Goal: Check status: Check status

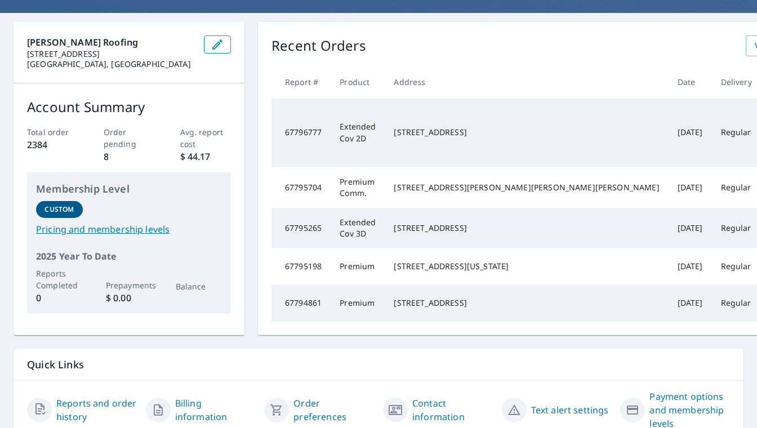
scroll to position [90, 0]
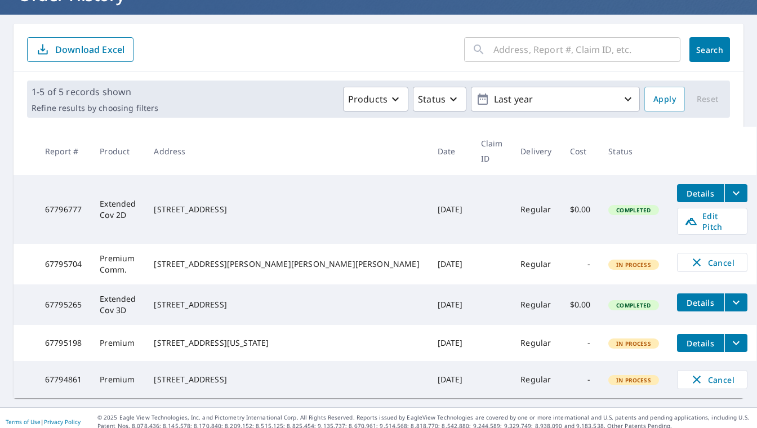
scroll to position [82, 0]
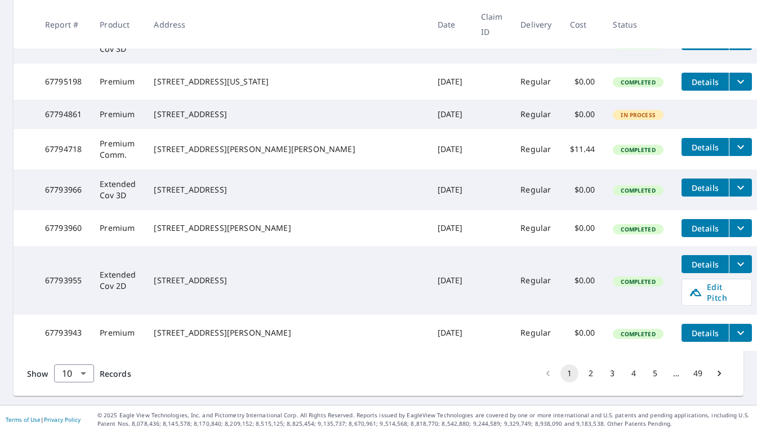
scroll to position [350, 0]
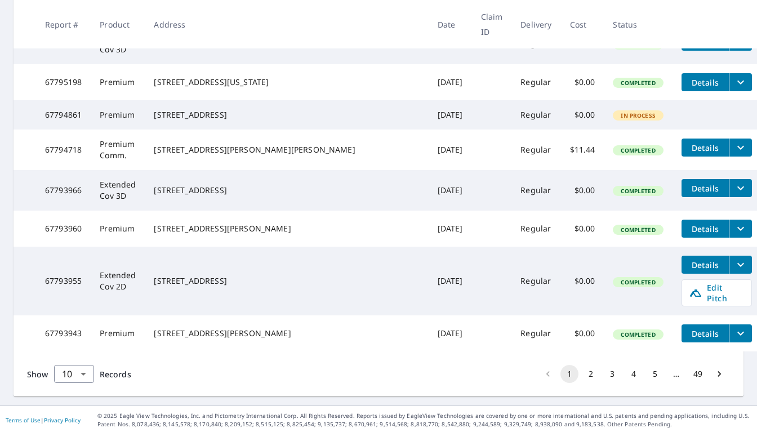
click at [657, 371] on button "5" at bounding box center [655, 374] width 18 height 18
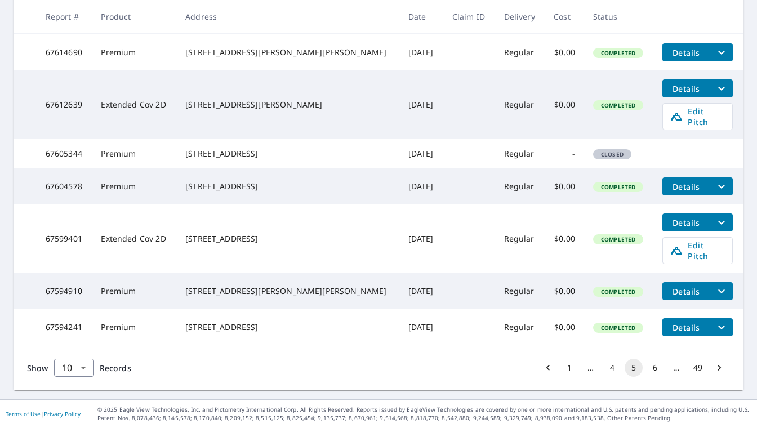
scroll to position [350, 0]
click at [715, 364] on icon "Go to next page" at bounding box center [719, 367] width 11 height 11
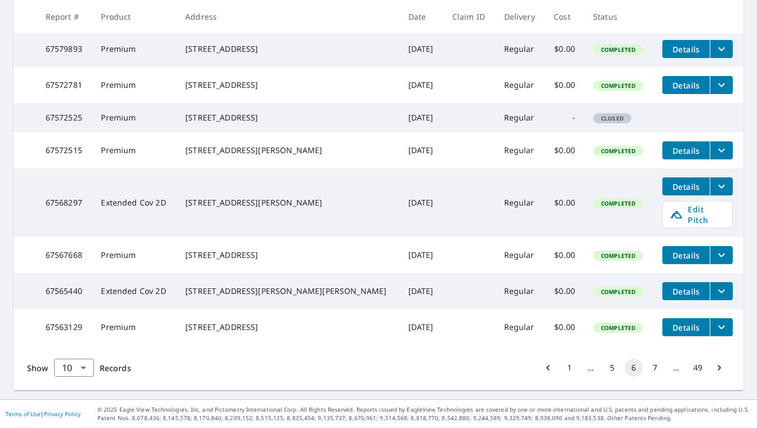
scroll to position [330, 0]
click at [84, 365] on body "JL JL Dashboard Order History Order JL Dashboard / Order History Order History …" at bounding box center [378, 214] width 757 height 428
click at [78, 367] on li "25" at bounding box center [73, 364] width 40 height 20
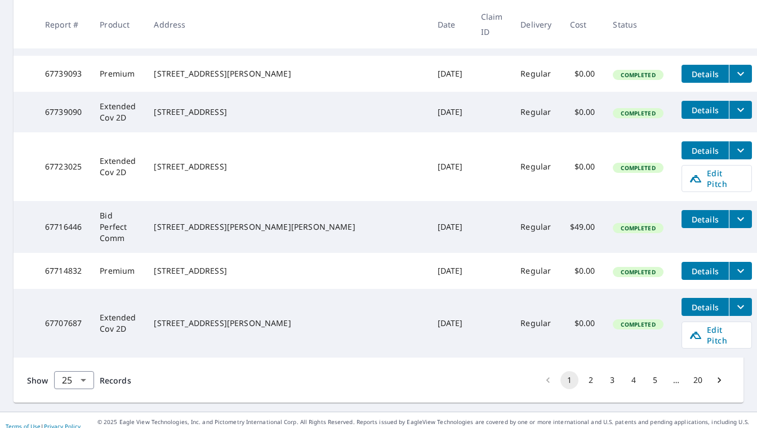
scroll to position [1040, 0]
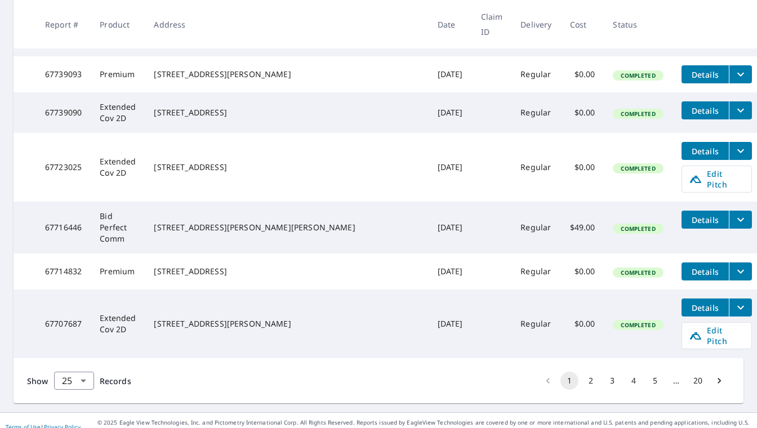
click at [718, 375] on icon "Go to next page" at bounding box center [719, 380] width 11 height 11
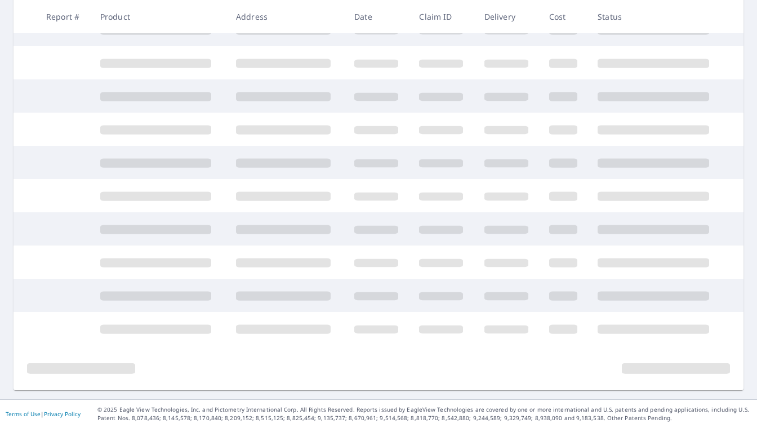
scroll to position [224, 0]
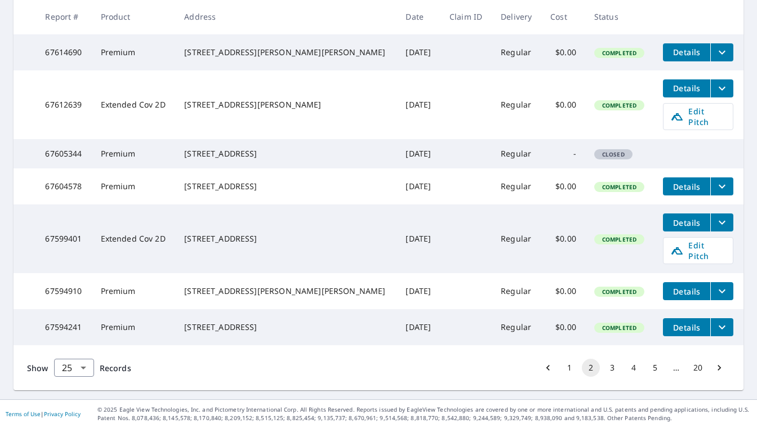
click at [653, 369] on button "5" at bounding box center [655, 368] width 18 height 18
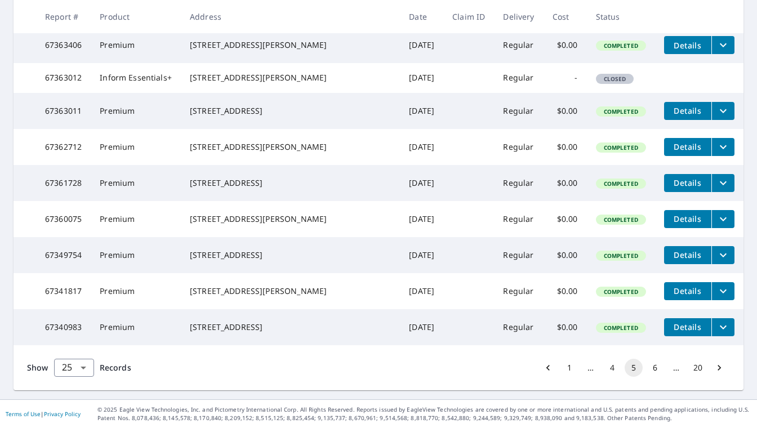
click at [614, 365] on button "4" at bounding box center [612, 368] width 18 height 18
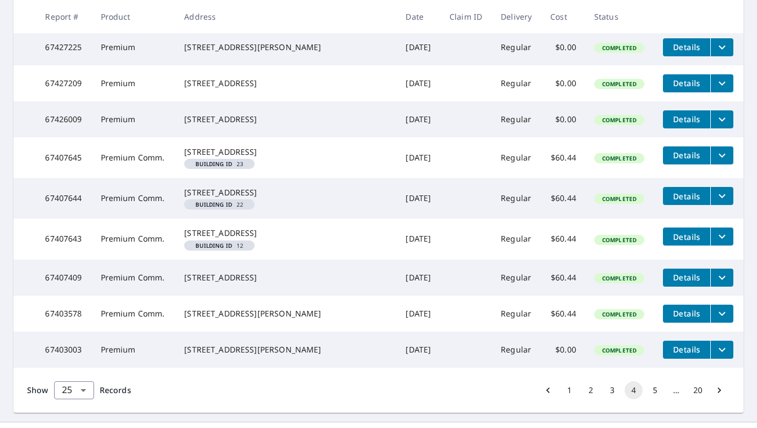
scroll to position [864, 0]
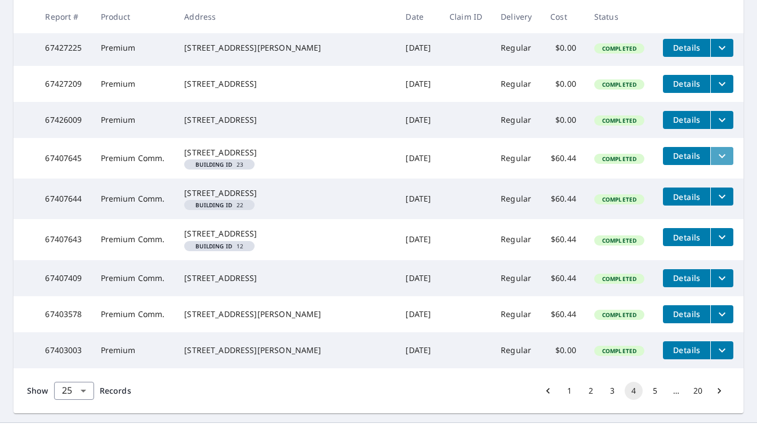
click at [719, 158] on icon "filesDropdownBtn-67407645" at bounding box center [722, 156] width 7 height 4
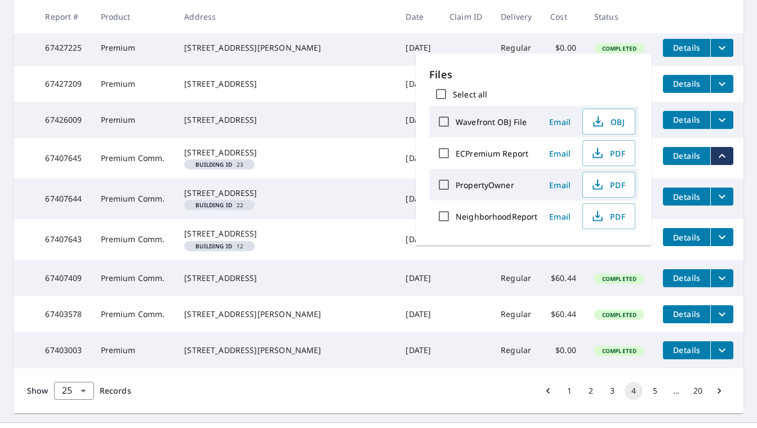
click at [396, 179] on td "[DATE]" at bounding box center [418, 158] width 44 height 41
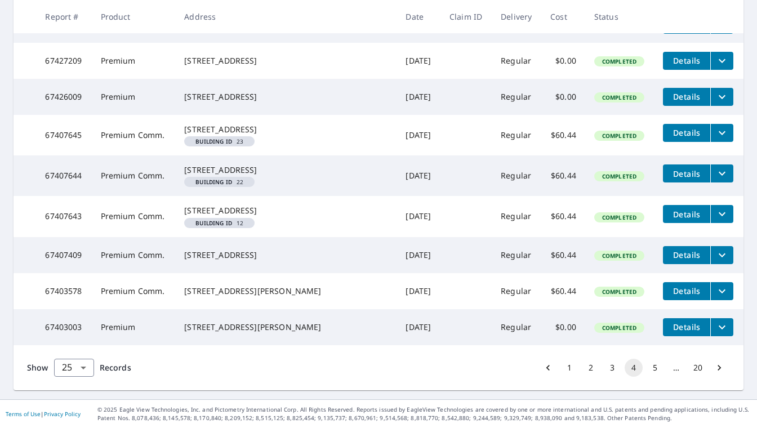
scroll to position [1015, 0]
click at [612, 369] on button "3" at bounding box center [612, 368] width 18 height 18
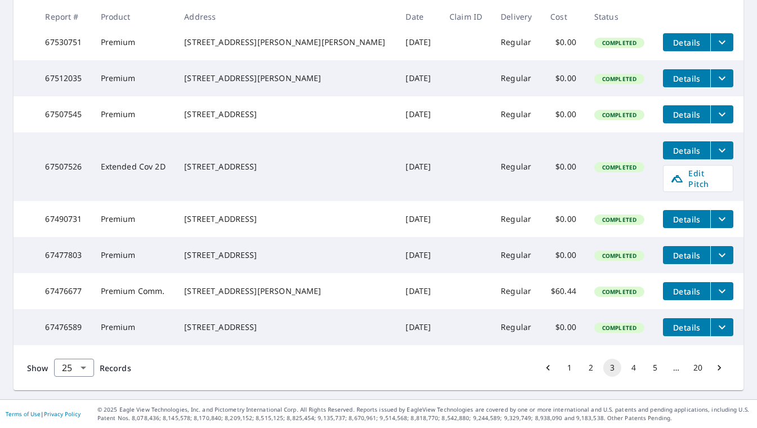
scroll to position [979, 0]
click at [590, 367] on button "2" at bounding box center [591, 368] width 18 height 18
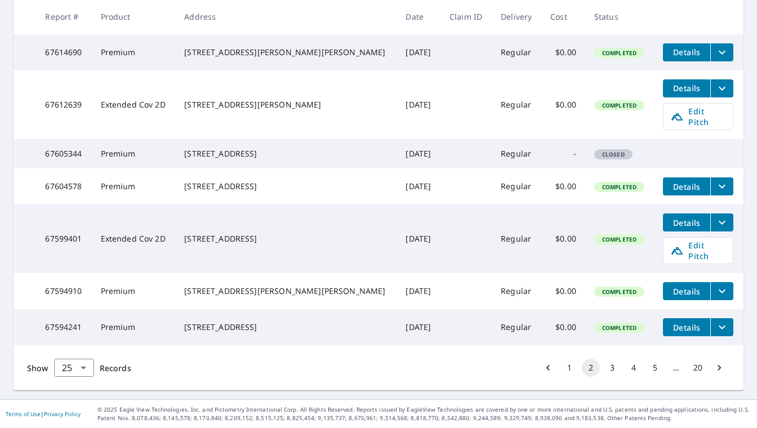
scroll to position [970, 0]
click at [569, 364] on button "1" at bounding box center [569, 368] width 18 height 18
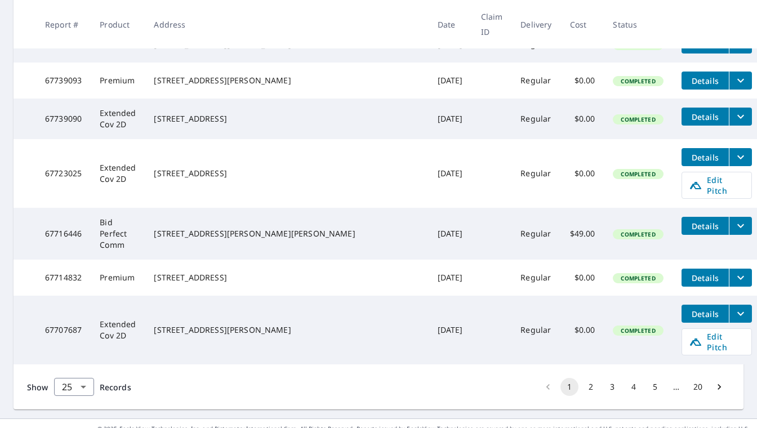
scroll to position [1040, 0]
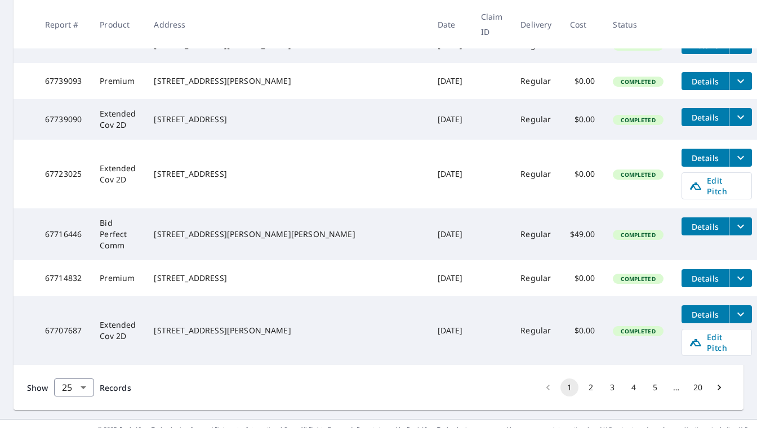
click at [588, 378] on button "2" at bounding box center [591, 387] width 18 height 18
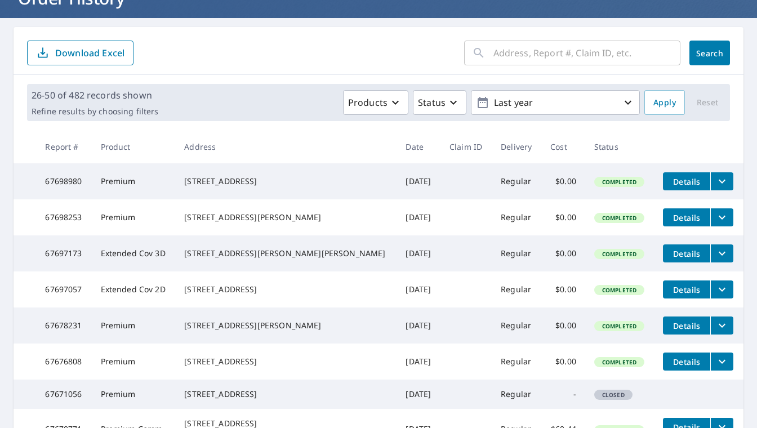
scroll to position [78, 0]
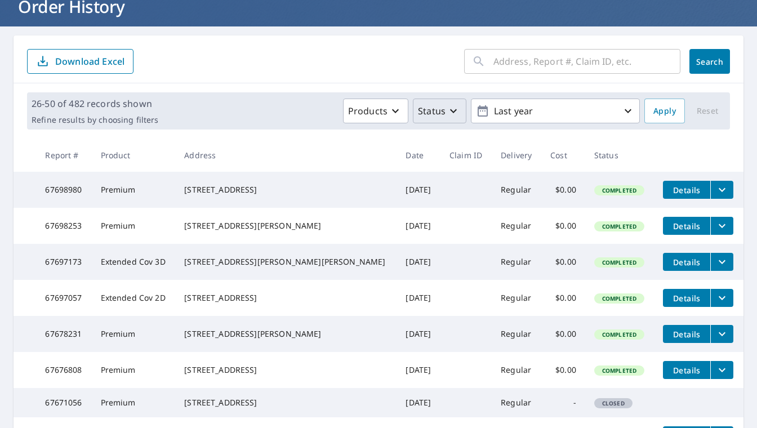
click at [448, 110] on icon "button" at bounding box center [454, 111] width 14 height 14
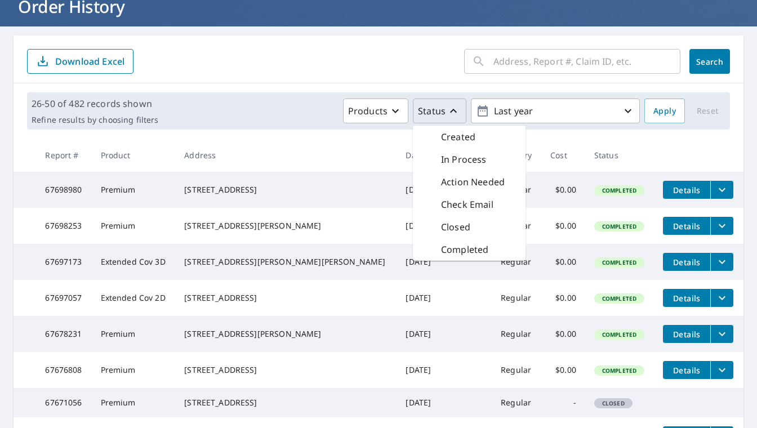
click at [414, 73] on form "​ Search Download Excel" at bounding box center [378, 61] width 703 height 25
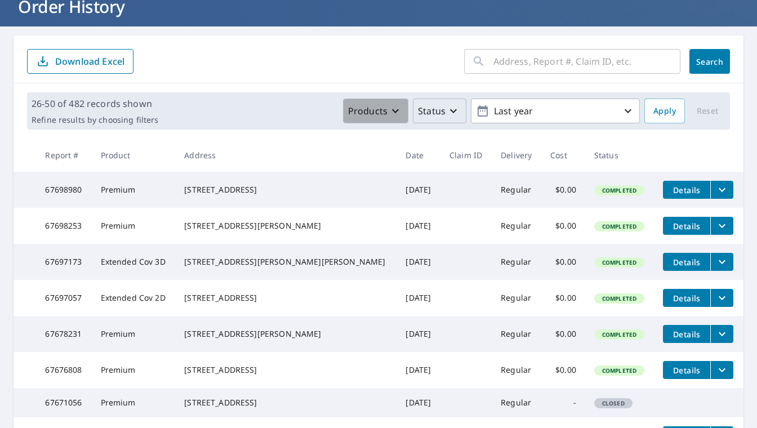
click at [399, 112] on icon "button" at bounding box center [396, 111] width 14 height 14
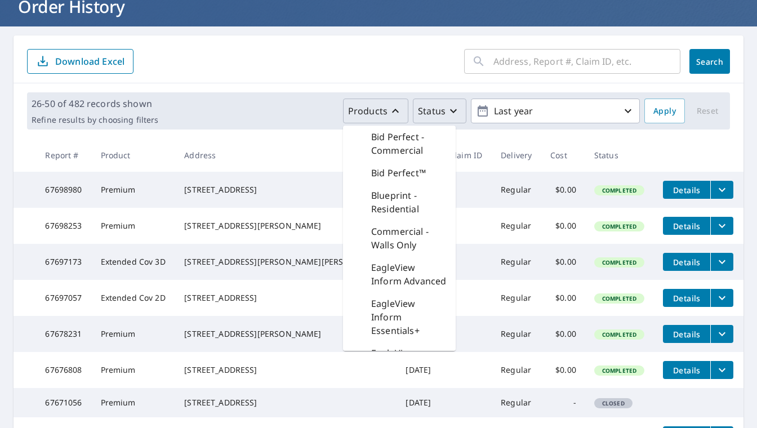
click at [394, 68] on form "​ Search Download Excel" at bounding box center [378, 61] width 703 height 25
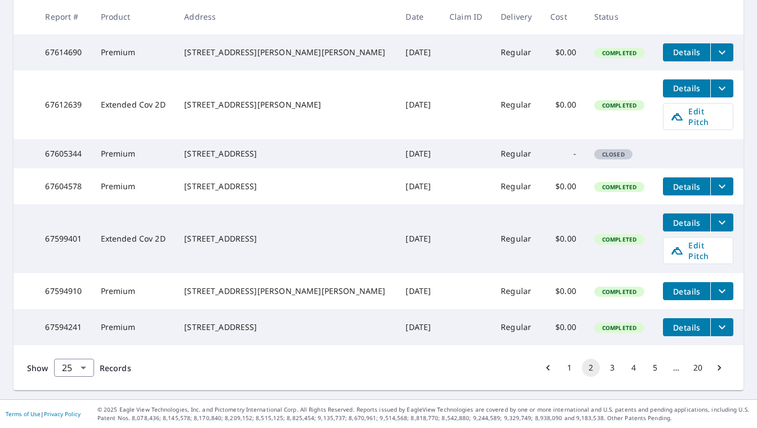
scroll to position [970, 0]
click at [565, 366] on button "1" at bounding box center [569, 368] width 18 height 18
